Goal: Task Accomplishment & Management: Manage account settings

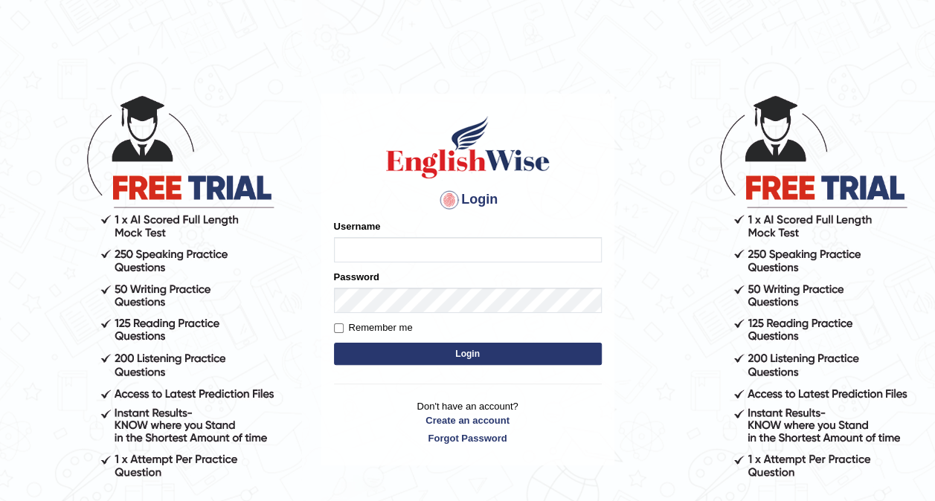
type input "genevbarz71"
click at [461, 350] on button "Login" at bounding box center [468, 354] width 268 height 22
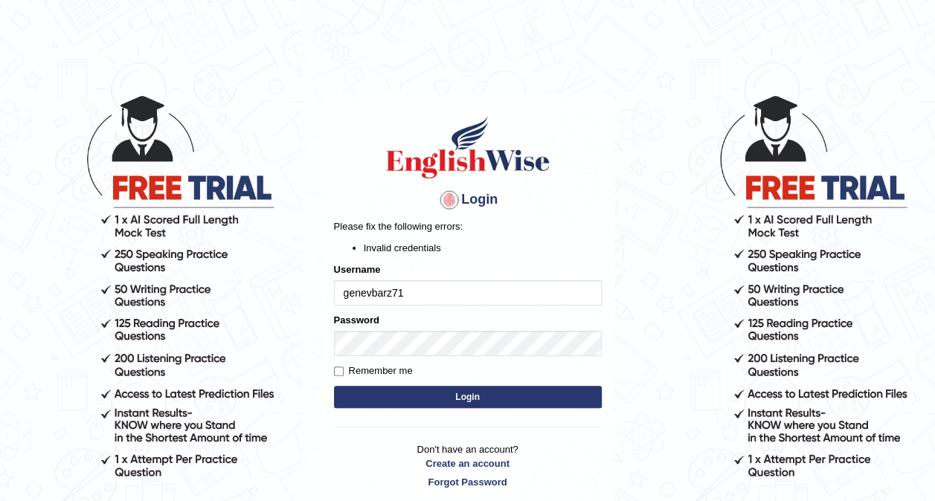
click at [463, 394] on button "Login" at bounding box center [468, 397] width 268 height 22
click at [443, 291] on input "genevbarz71" at bounding box center [468, 292] width 268 height 25
click at [491, 402] on button "Login" at bounding box center [468, 397] width 268 height 22
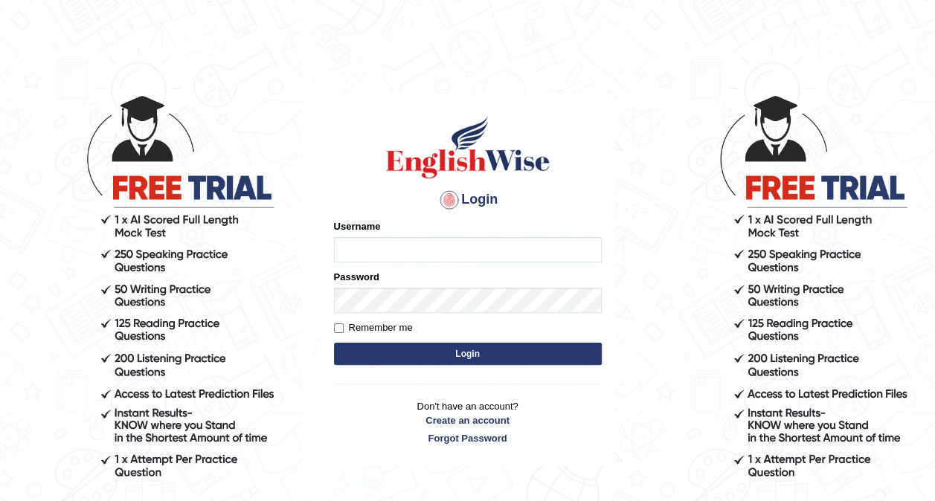
type input "genevbarz71"
click at [489, 356] on button "Login" at bounding box center [468, 354] width 268 height 22
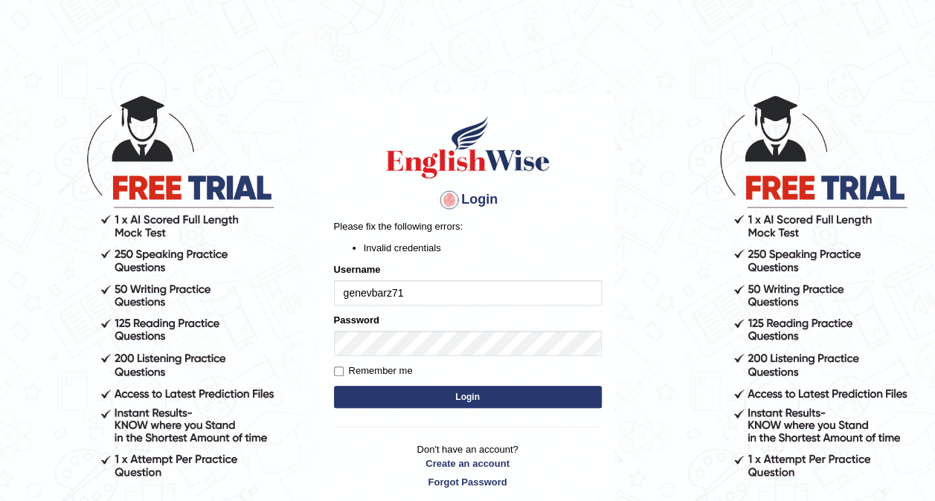
click at [467, 397] on button "Login" at bounding box center [468, 397] width 268 height 22
